Goal: Information Seeking & Learning: Learn about a topic

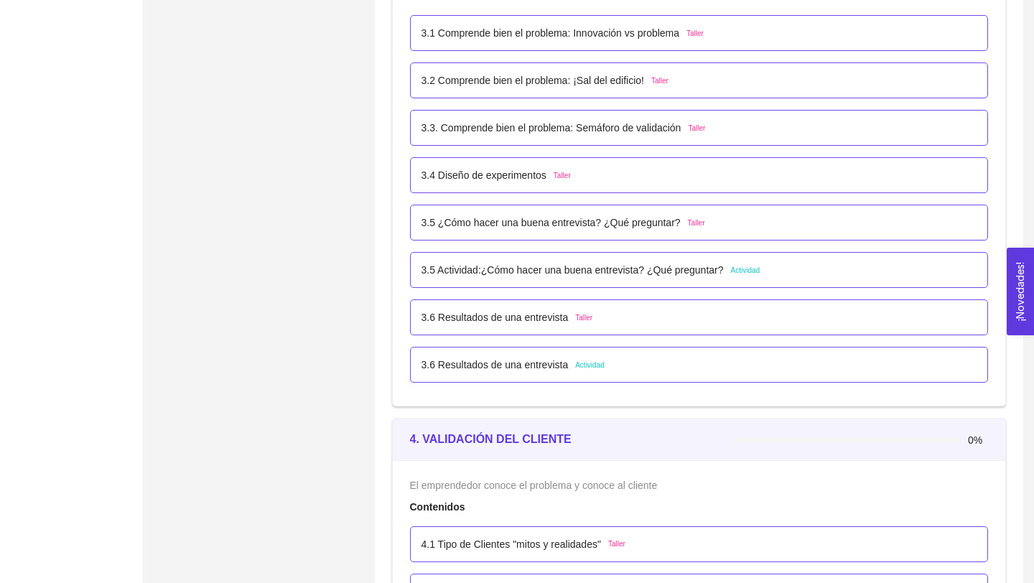
scroll to position [1925, 0]
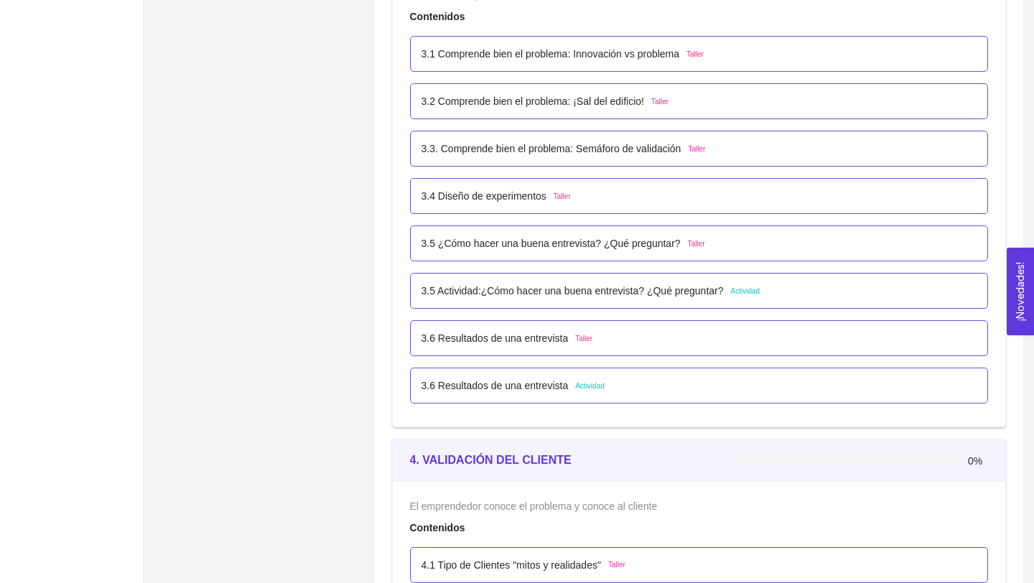
click at [517, 390] on p "3.6 Resultados de una entrevista" at bounding box center [495, 386] width 147 height 16
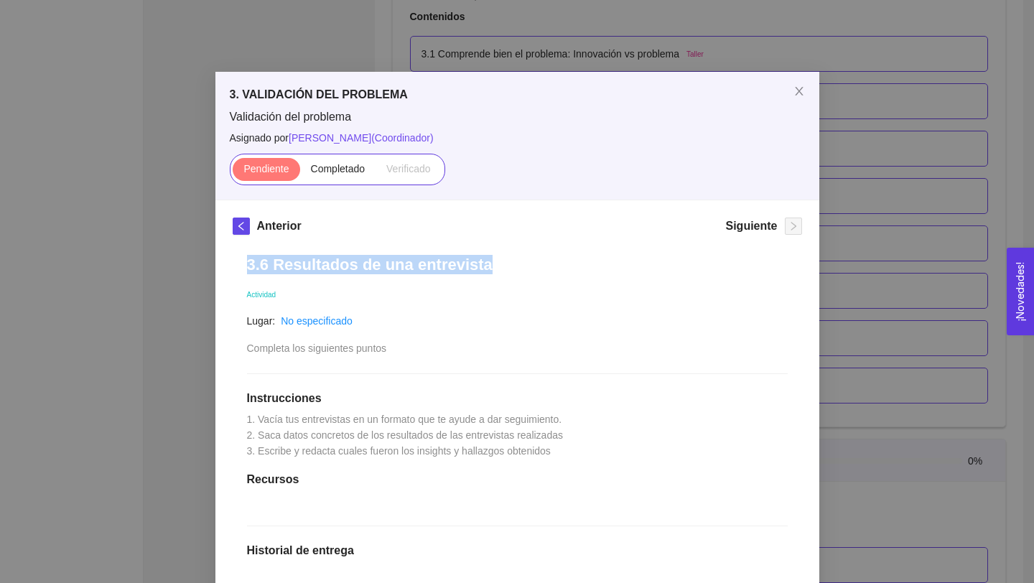
drag, startPoint x: 510, startPoint y: 265, endPoint x: 216, endPoint y: 267, distance: 293.7
click at [216, 267] on div "Anterior Siguiente 3.6 Resultados de una entrevista Actividad Lugar: No especif…" at bounding box center [517, 505] width 604 height 611
copy h1 "3.6 Resultados de una entrevista"
click at [180, 203] on div "3. VALIDACIÓN DEL PROBLEMA Validación del problema Asignado por [PERSON_NAME] (…" at bounding box center [517, 291] width 1034 height 583
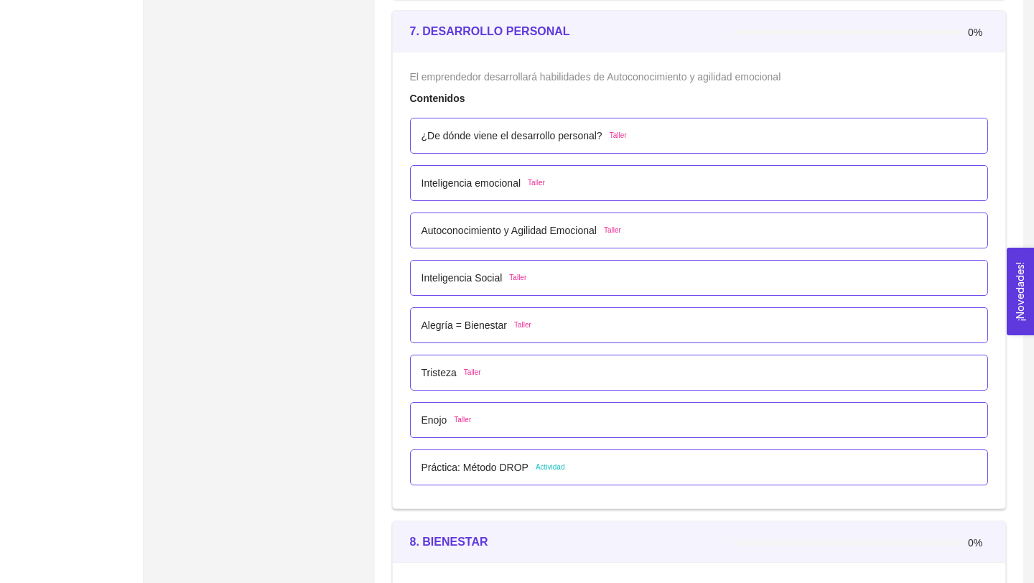
scroll to position [3872, 0]
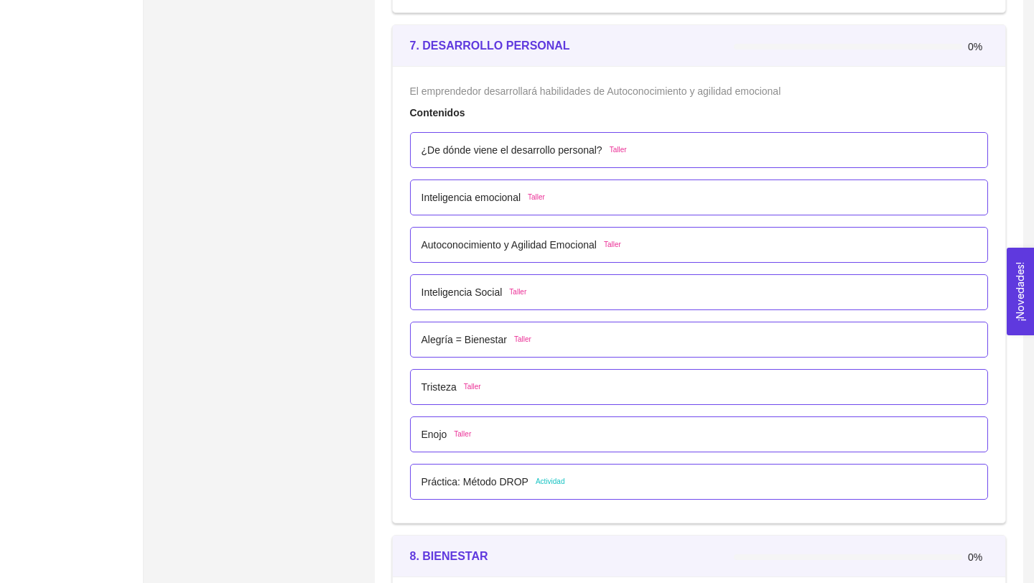
click at [457, 480] on p "Práctica: Método DROP" at bounding box center [475, 482] width 107 height 16
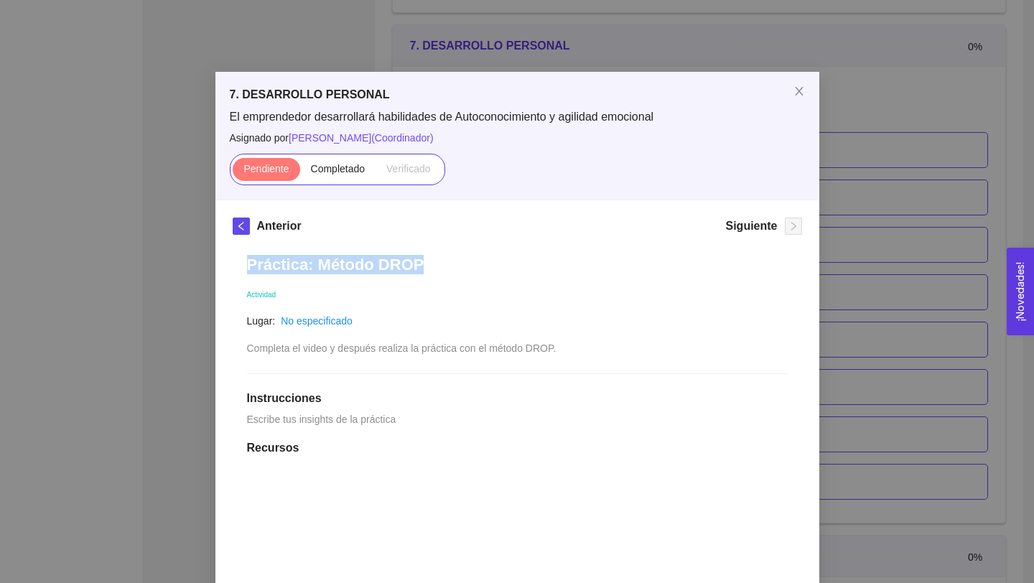
drag, startPoint x: 422, startPoint y: 258, endPoint x: 231, endPoint y: 261, distance: 190.3
copy h1 "Práctica: Método DROP"
click at [868, 162] on div "7. DESARROLLO PERSONAL El emprendedor desarrollará habilidades de Autoconocimie…" at bounding box center [517, 291] width 1034 height 583
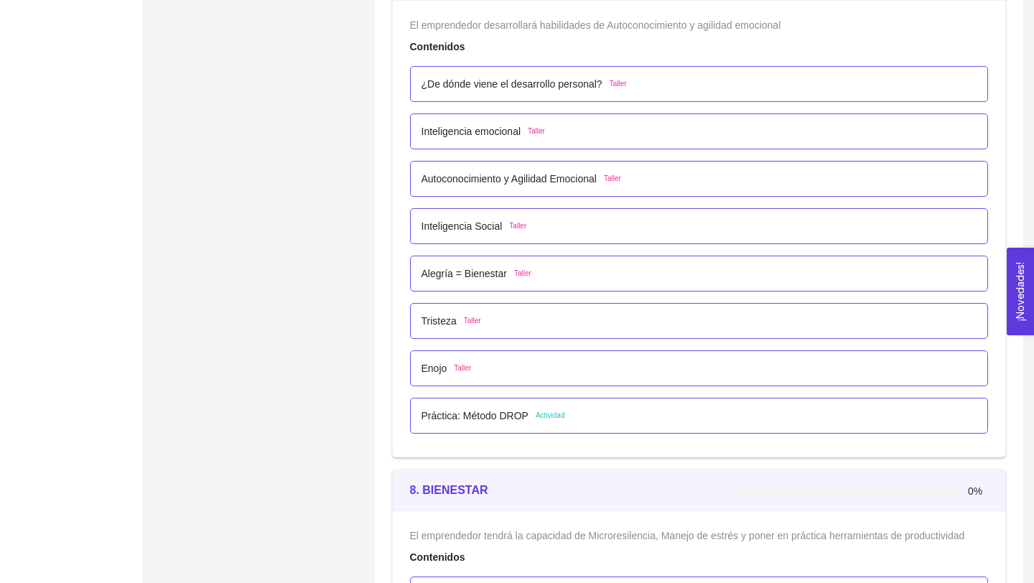
scroll to position [3937, 0]
click at [471, 416] on p "Práctica: Método DROP" at bounding box center [475, 417] width 107 height 16
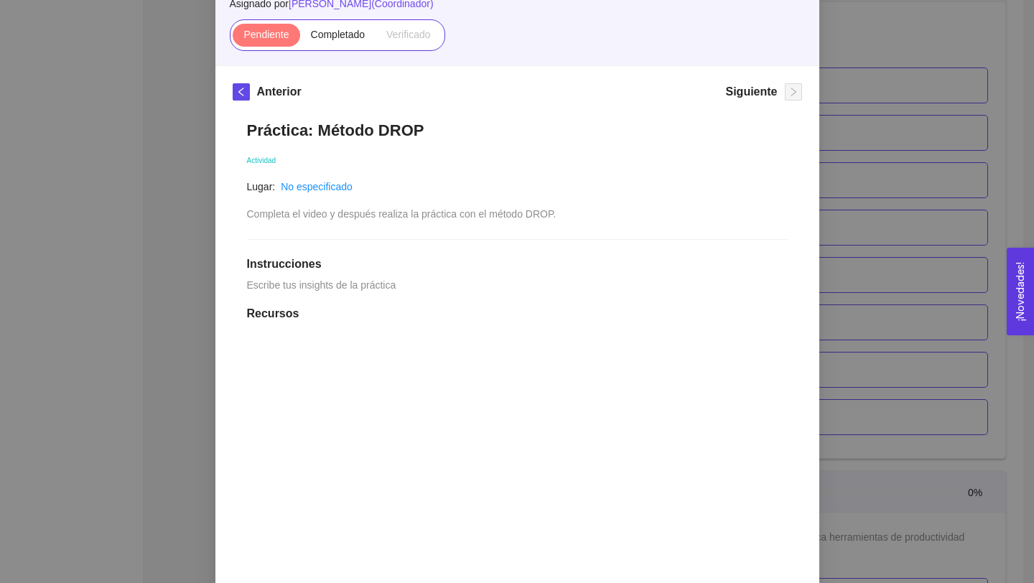
scroll to position [0, 0]
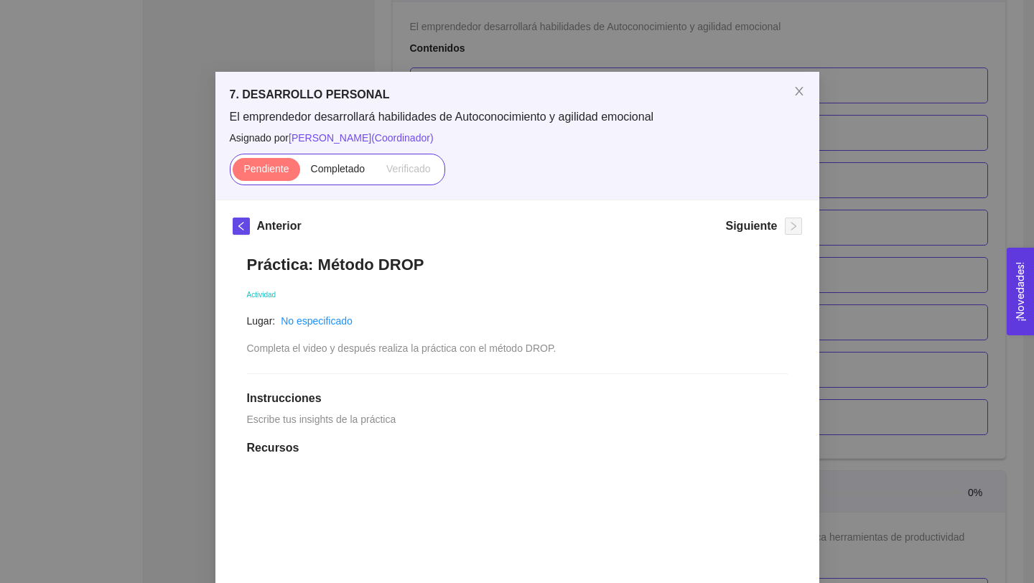
click at [157, 357] on div "7. DESARROLLO PERSONAL El emprendedor desarrollará habilidades de Autoconocimie…" at bounding box center [517, 291] width 1034 height 583
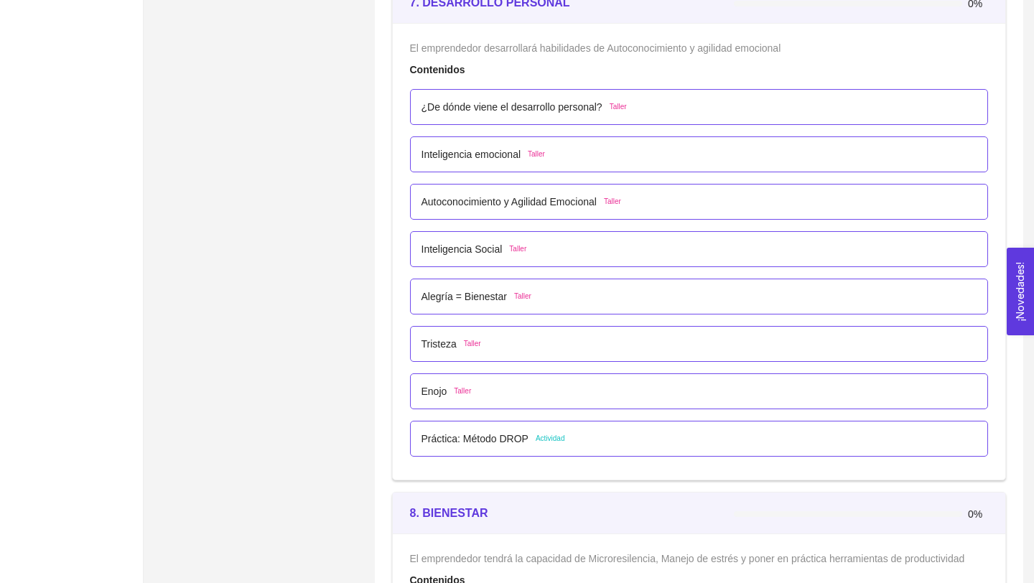
scroll to position [3916, 0]
click at [487, 112] on p "¿De dónde viene el desarrollo personal?" at bounding box center [512, 106] width 181 height 16
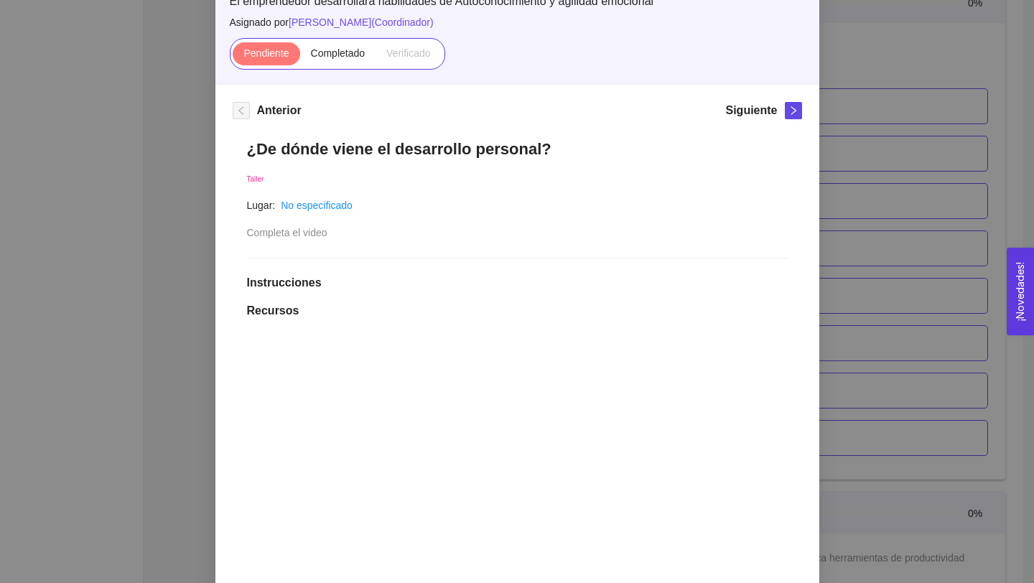
scroll to position [113, 0]
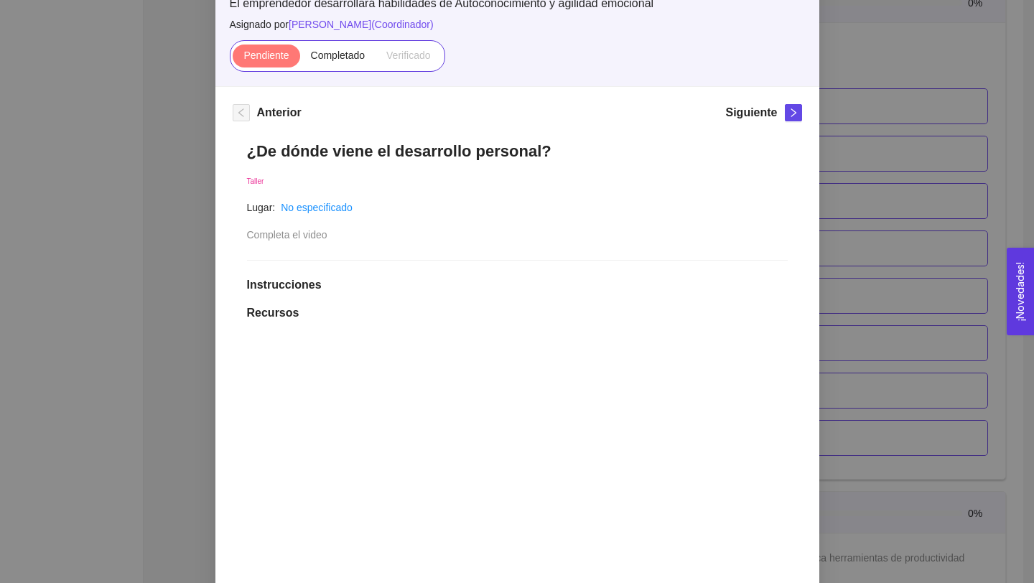
click at [187, 216] on div "7. DESARROLLO PERSONAL El emprendedor desarrollará habilidades de Autoconocimie…" at bounding box center [517, 291] width 1034 height 583
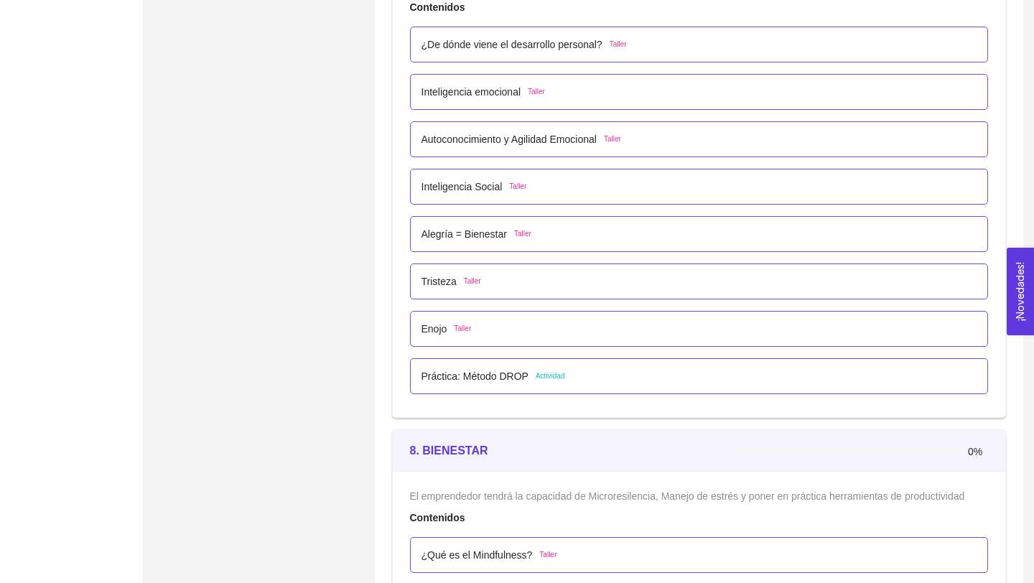
scroll to position [3994, 0]
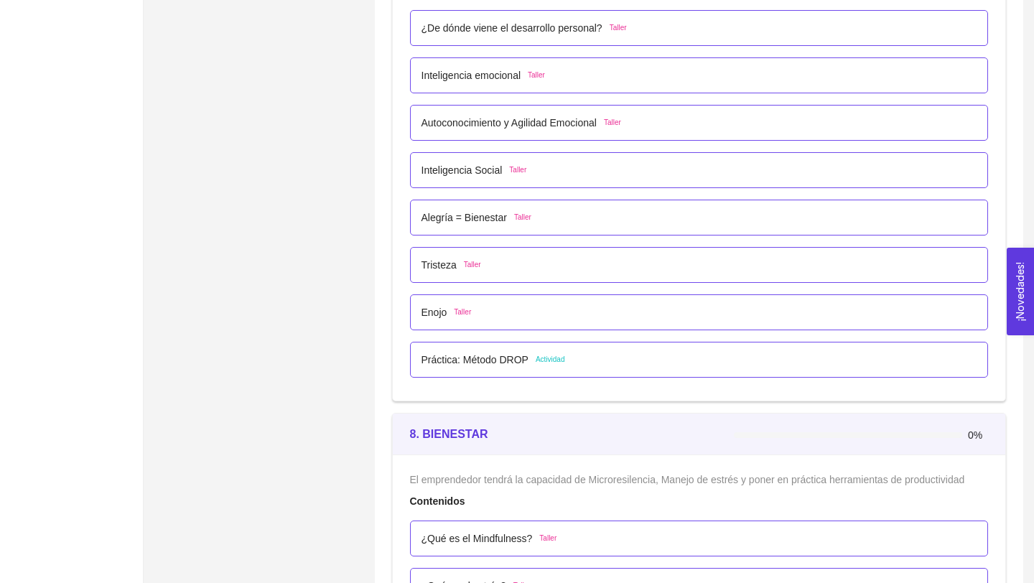
click at [447, 360] on p "Práctica: Método DROP" at bounding box center [475, 360] width 107 height 16
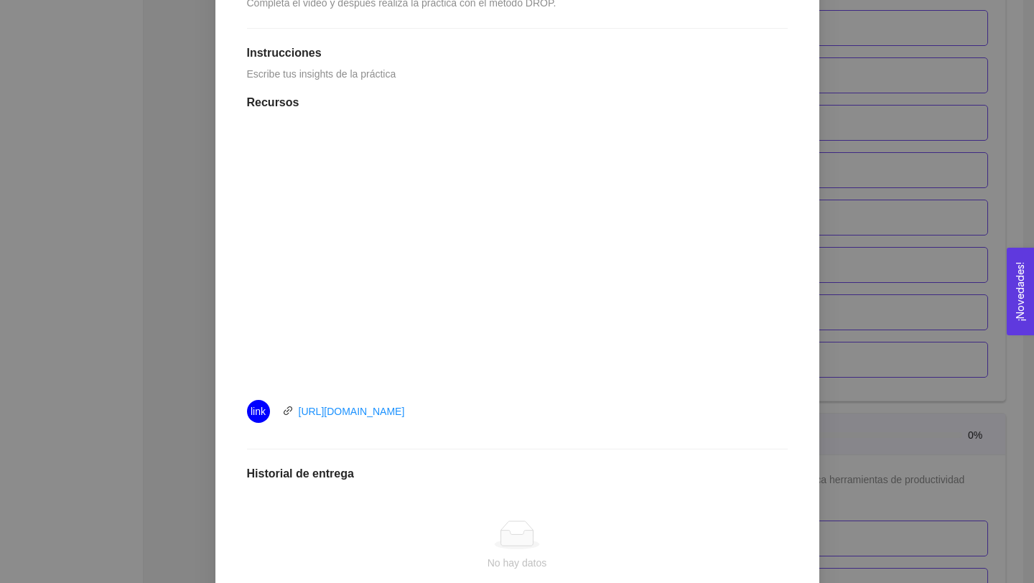
scroll to position [349, 0]
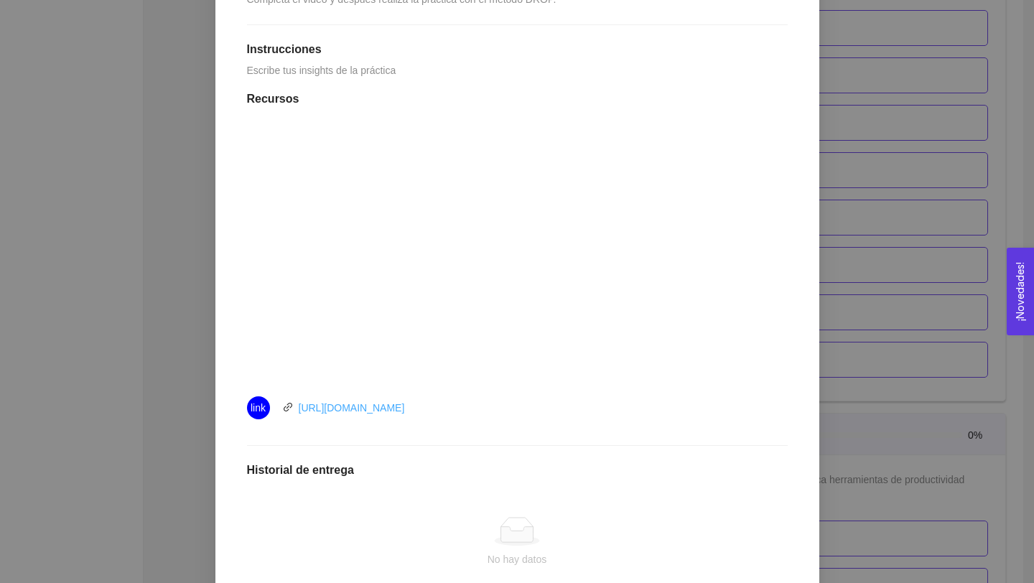
click at [395, 409] on link "[URL][DOMAIN_NAME]" at bounding box center [352, 407] width 106 height 11
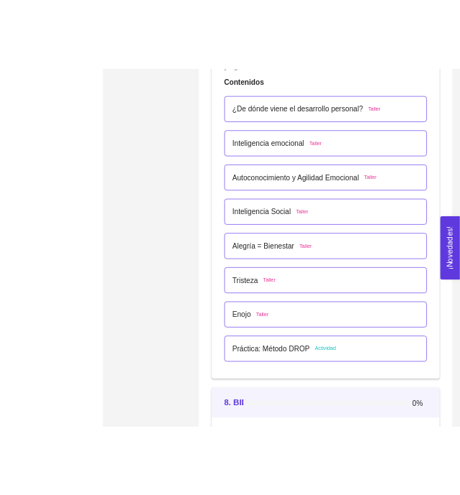
scroll to position [4043, 0]
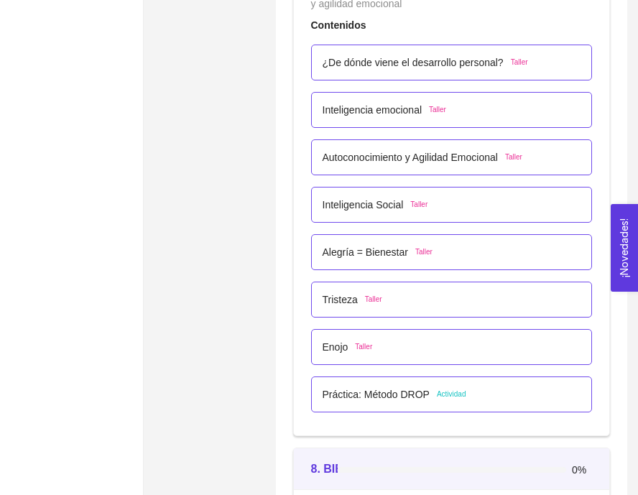
click at [330, 391] on p "Práctica: Método DROP" at bounding box center [375, 394] width 107 height 16
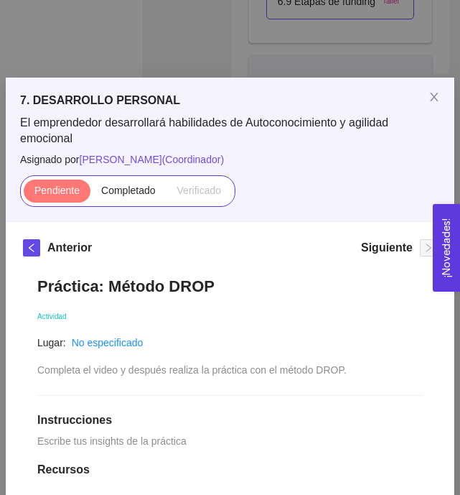
click at [4, 253] on div "7. DESARROLLO PERSONAL El emprendedor desarrollará habilidades de Autoconocimie…" at bounding box center [230, 247] width 460 height 495
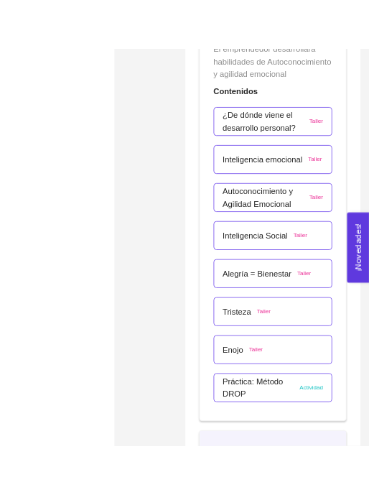
scroll to position [4176, 0]
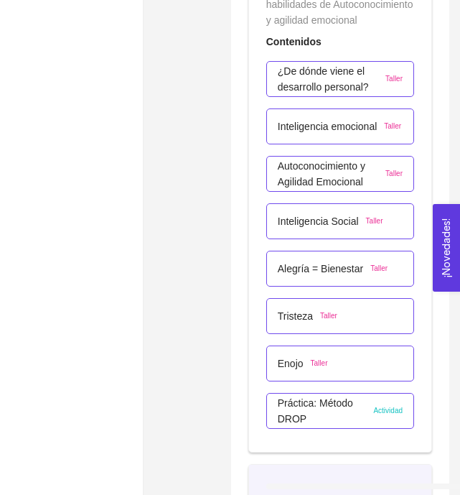
click at [293, 427] on p "Práctica: Método DROP" at bounding box center [322, 411] width 89 height 32
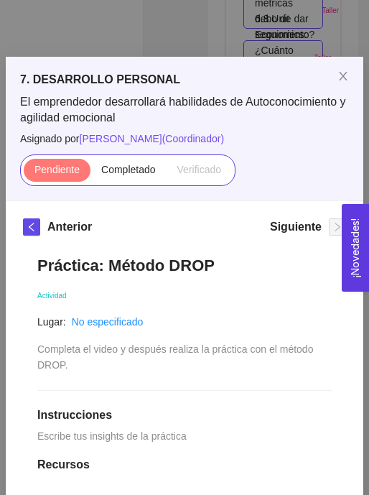
scroll to position [27, 0]
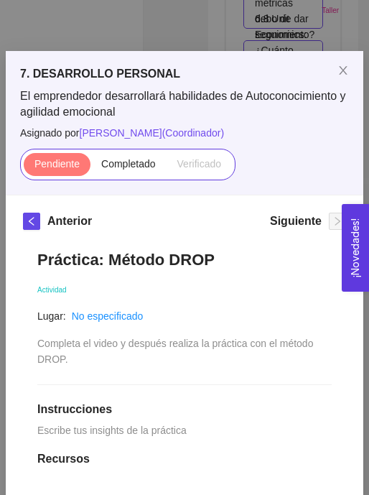
click at [136, 40] on div "7. DESARROLLO PERSONAL El emprendedor desarrollará habilidades de Autoconocimie…" at bounding box center [184, 247] width 369 height 495
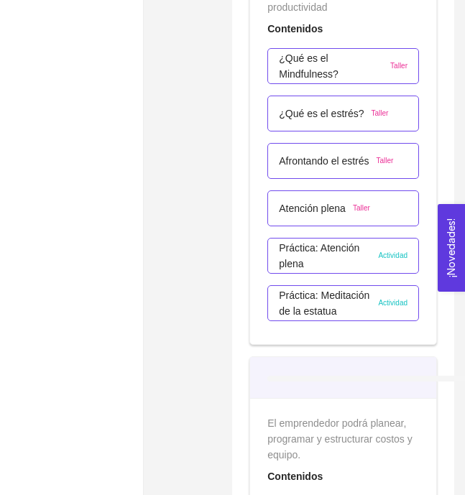
scroll to position [4770, 0]
